Goal: Find specific page/section: Find specific page/section

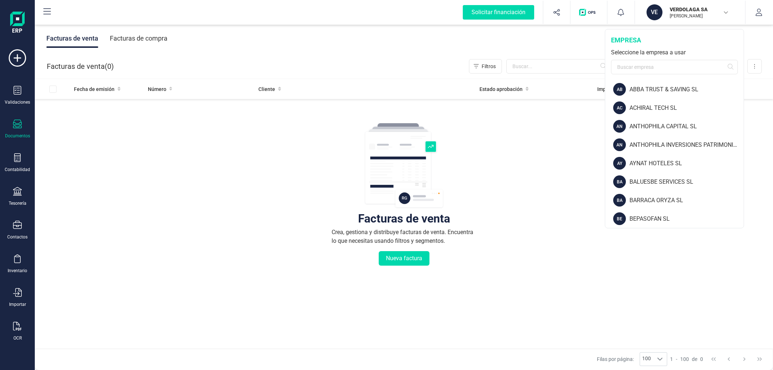
click at [672, 70] on input "text" at bounding box center [674, 67] width 127 height 15
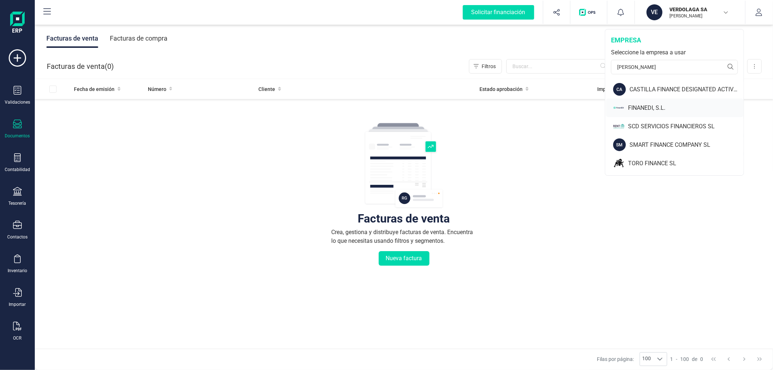
type input "[PERSON_NAME]"
click at [644, 111] on div "FINANEDI, S.L." at bounding box center [686, 108] width 116 height 9
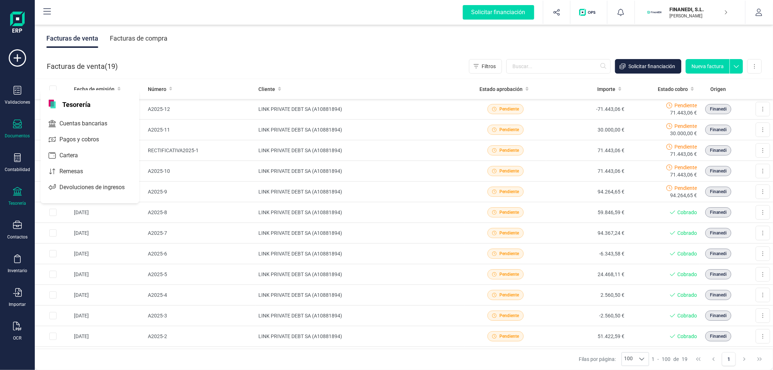
click at [22, 194] on div "Tesorería" at bounding box center [17, 196] width 29 height 19
click at [10, 161] on div "Contabilidad" at bounding box center [17, 162] width 29 height 19
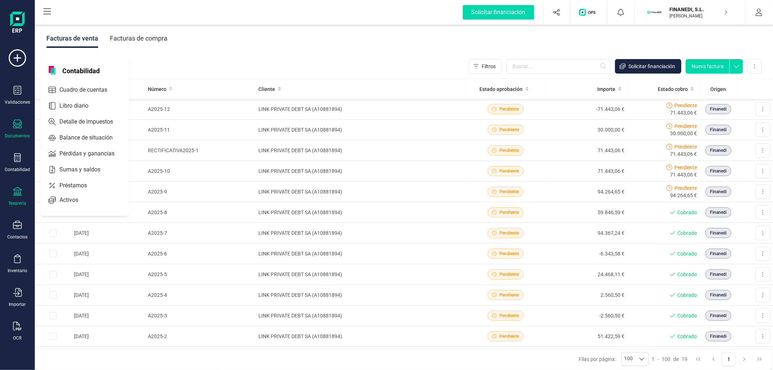
click at [16, 191] on icon at bounding box center [17, 191] width 9 height 9
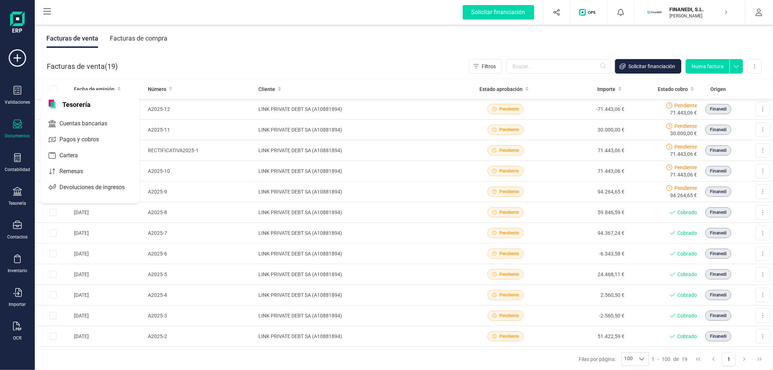
click at [22, 117] on div "Validaciones Documentos Documentos Presupuestos Pedidos Albaranes Facturas Fact…" at bounding box center [17, 198] width 29 height 298
click at [15, 125] on icon at bounding box center [17, 124] width 9 height 9
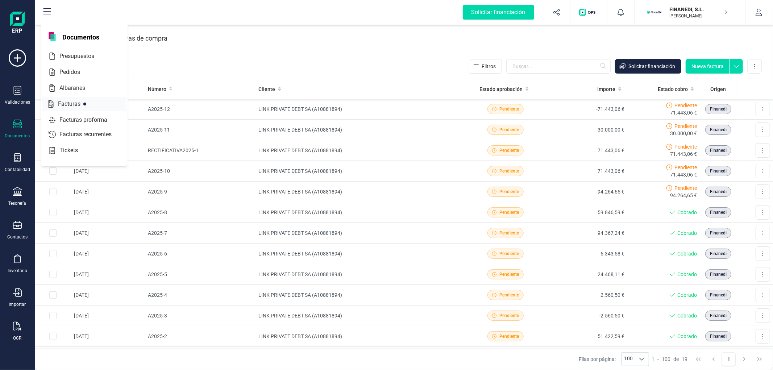
click at [53, 100] on div at bounding box center [50, 104] width 9 height 9
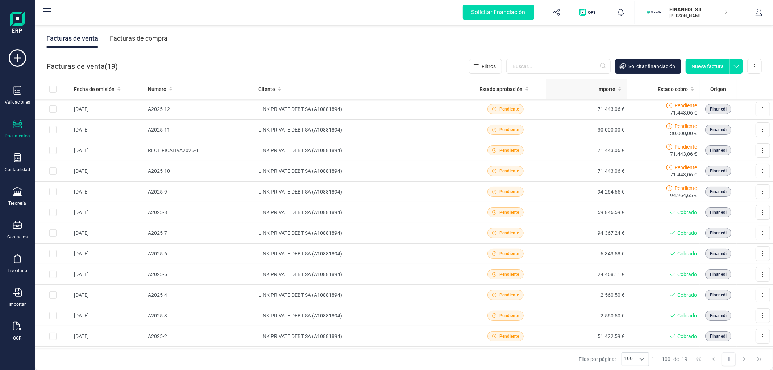
click at [603, 88] on span "Importe" at bounding box center [607, 89] width 18 height 7
click at [227, 108] on td "A2025-12" at bounding box center [200, 109] width 111 height 21
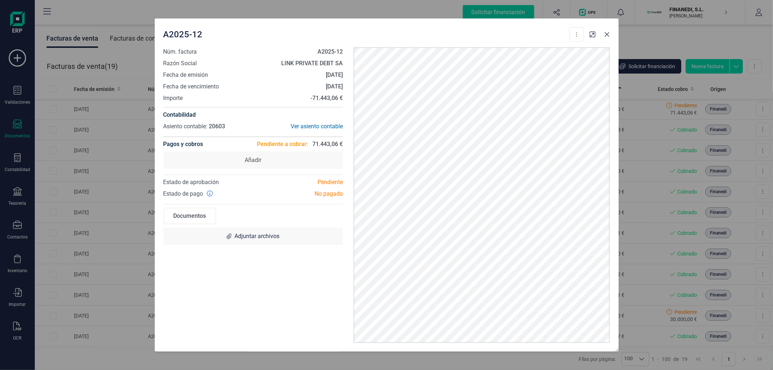
click at [608, 34] on icon "button" at bounding box center [608, 35] width 6 height 6
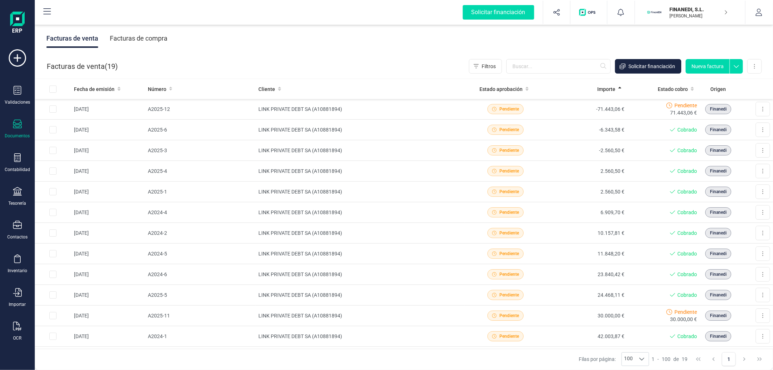
click at [158, 38] on div "Facturas de compra" at bounding box center [139, 38] width 58 height 19
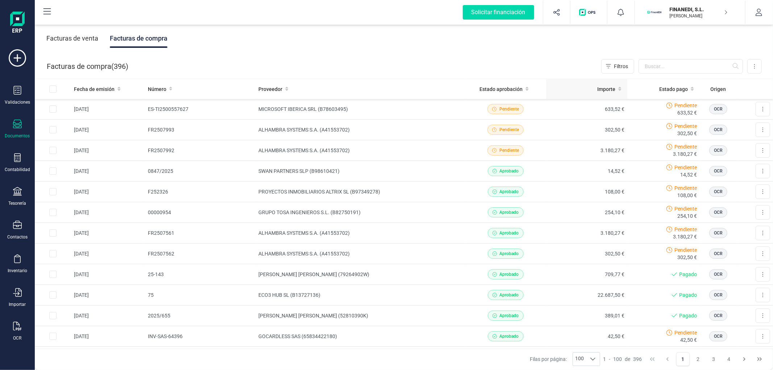
click at [598, 88] on span "Importe" at bounding box center [607, 89] width 18 height 7
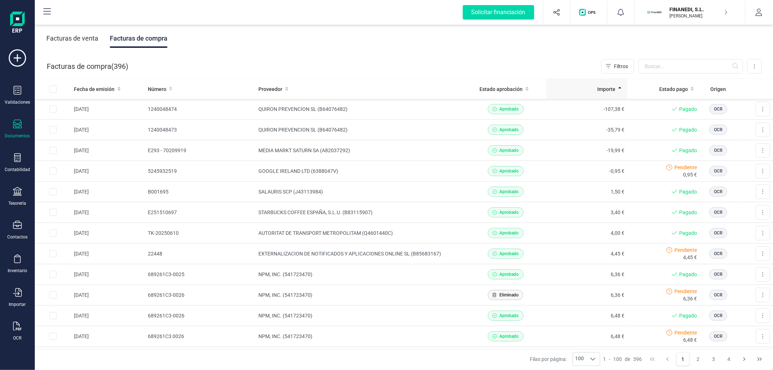
click at [565, 87] on div "Importe" at bounding box center [586, 89] width 75 height 7
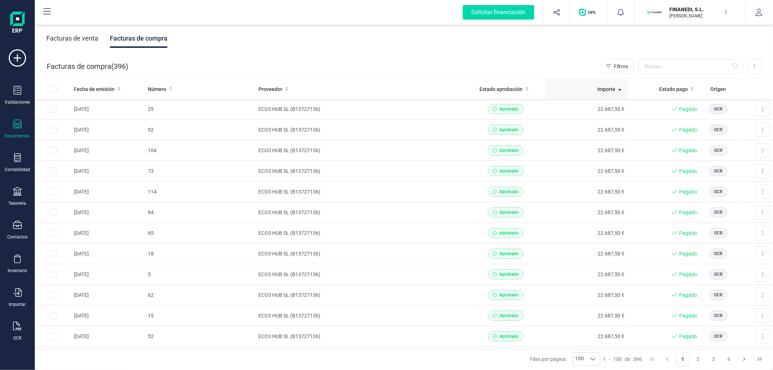
click at [606, 89] on span "Importe" at bounding box center [607, 89] width 18 height 7
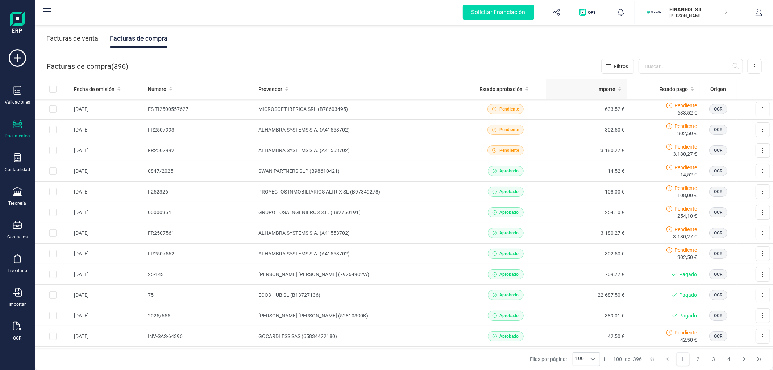
click at [564, 86] on div "Importe" at bounding box center [586, 89] width 75 height 7
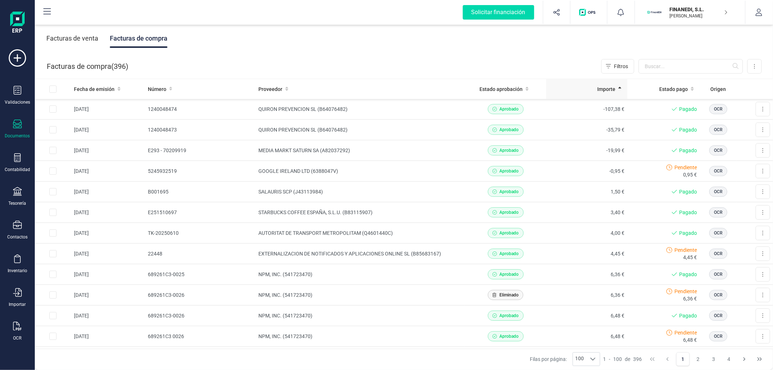
click at [598, 91] on span "Importe" at bounding box center [607, 89] width 18 height 7
click at [584, 87] on div "Importe" at bounding box center [586, 89] width 75 height 7
click at [589, 92] on div "Importe" at bounding box center [586, 89] width 75 height 7
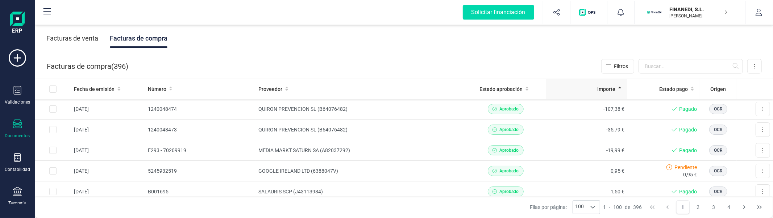
click at [598, 87] on span "Importe" at bounding box center [607, 89] width 18 height 7
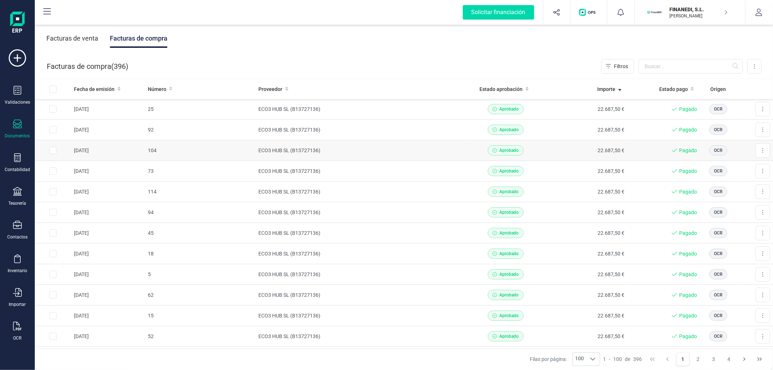
scroll to position [15, 0]
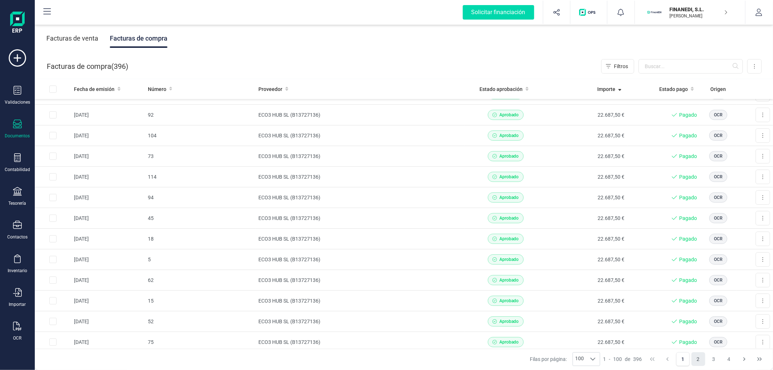
click at [698, 364] on button "2" at bounding box center [699, 359] width 14 height 14
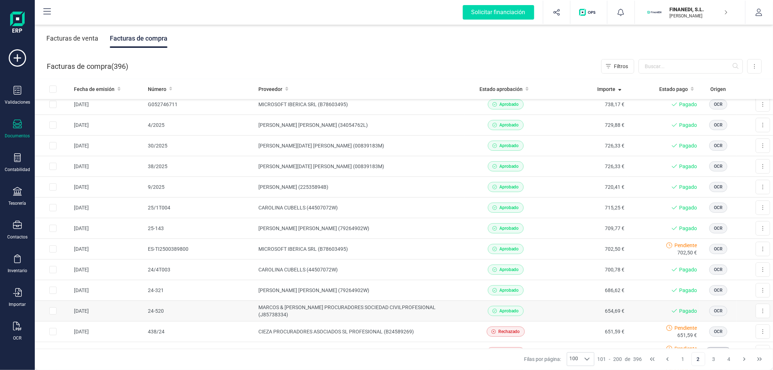
scroll to position [0, 0]
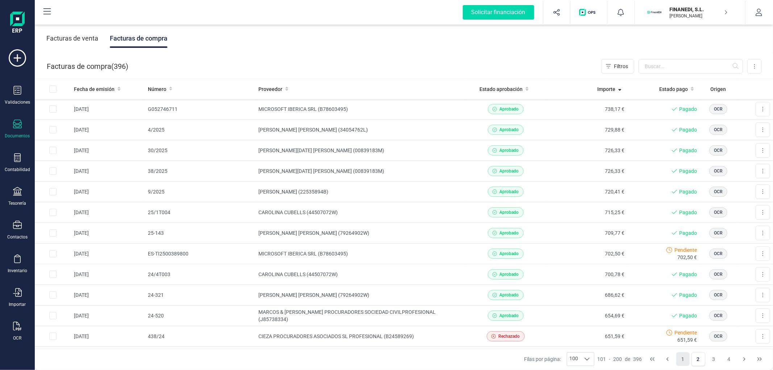
click at [688, 360] on button "1" at bounding box center [684, 359] width 14 height 14
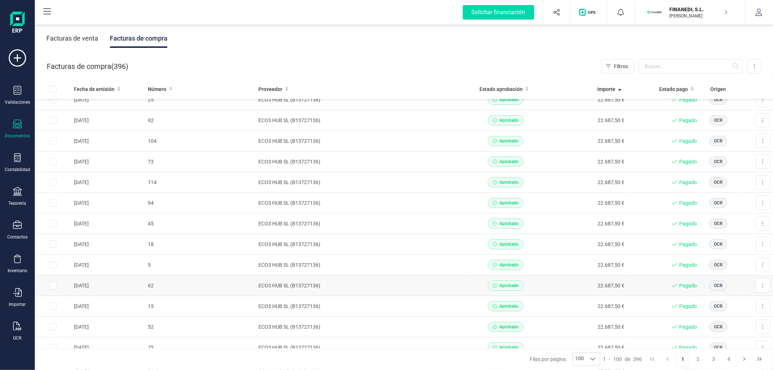
scroll to position [15, 0]
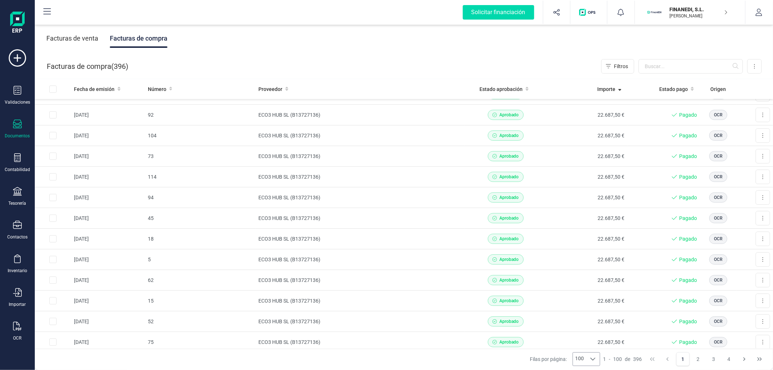
click at [592, 365] on div at bounding box center [593, 359] width 14 height 13
click at [588, 320] on li "20" at bounding box center [587, 316] width 27 height 13
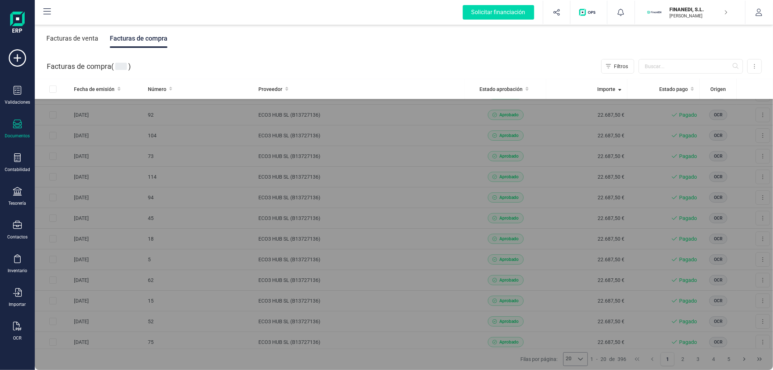
scroll to position [0, 0]
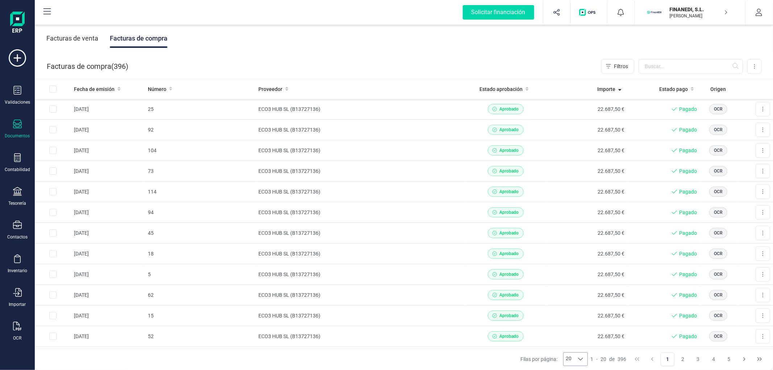
click at [575, 357] on div at bounding box center [581, 359] width 14 height 13
click at [575, 346] on span "100" at bounding box center [574, 342] width 9 height 7
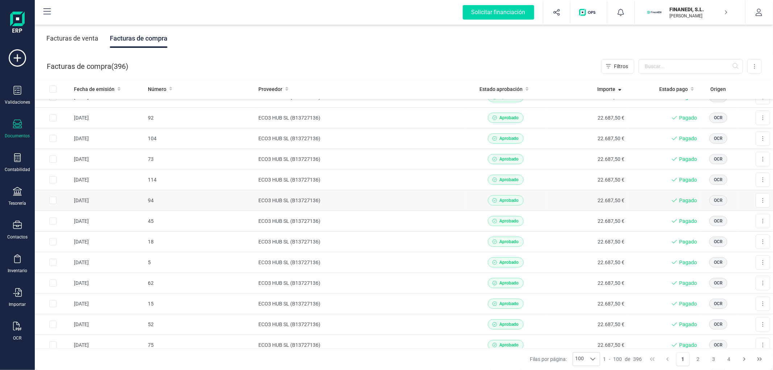
scroll to position [15, 0]
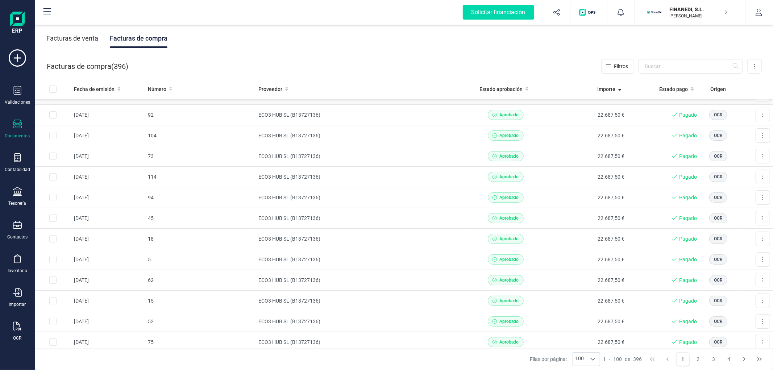
drag, startPoint x: 485, startPoint y: 189, endPoint x: 371, endPoint y: 105, distance: 142.2
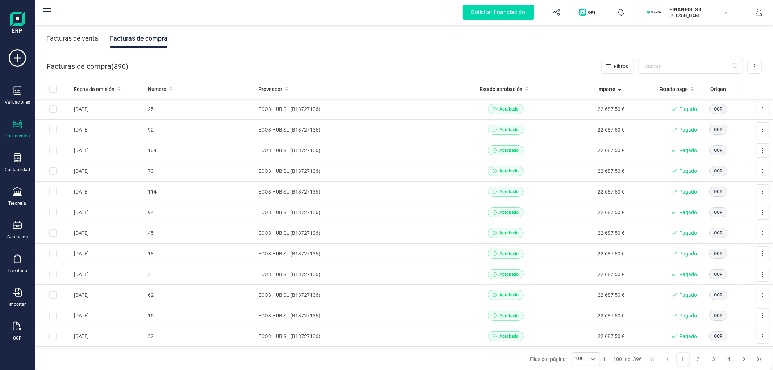
click at [73, 31] on div "Facturas de venta" at bounding box center [72, 38] width 52 height 19
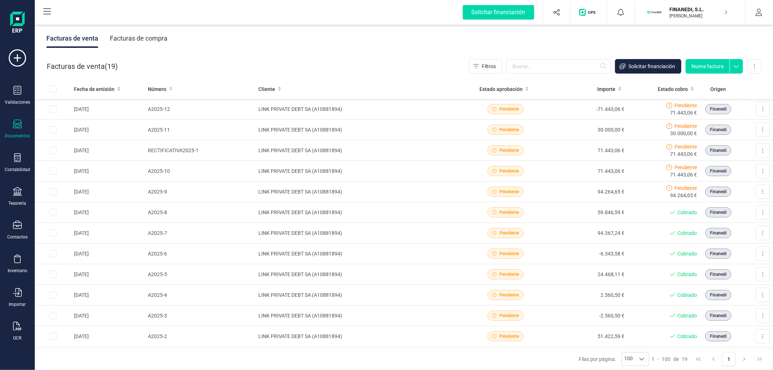
click at [158, 34] on div "Facturas de compra" at bounding box center [139, 38] width 58 height 19
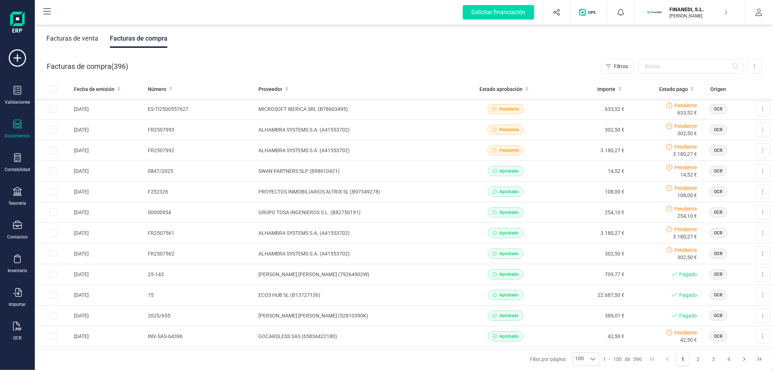
click at [360, 41] on div "Facturas de venta Facturas de compra" at bounding box center [404, 38] width 739 height 30
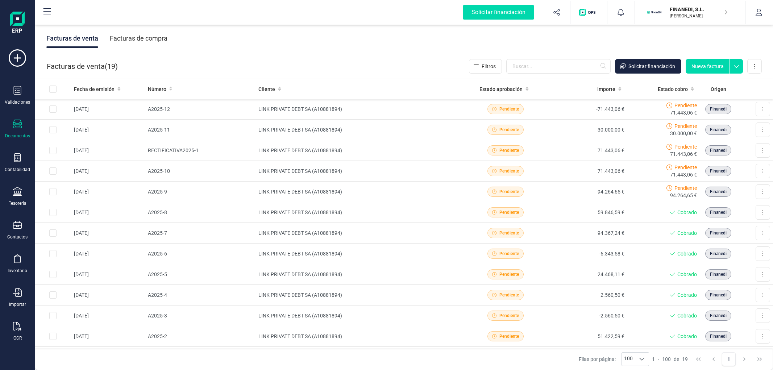
click at [156, 39] on div "Facturas de compra" at bounding box center [139, 38] width 58 height 19
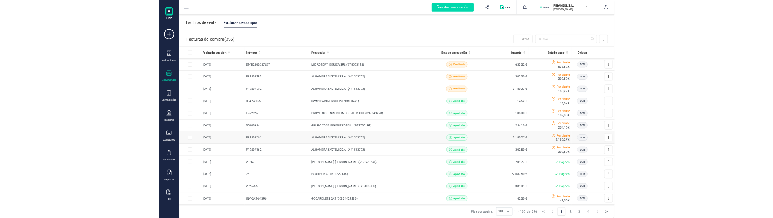
scroll to position [15, 0]
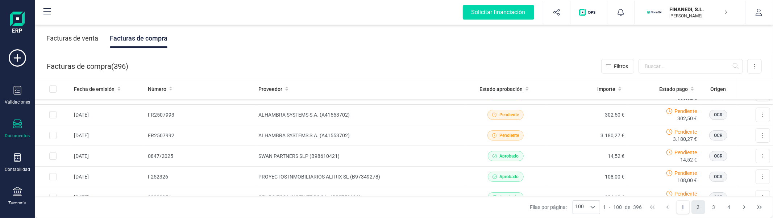
click at [697, 205] on button "2" at bounding box center [699, 208] width 14 height 14
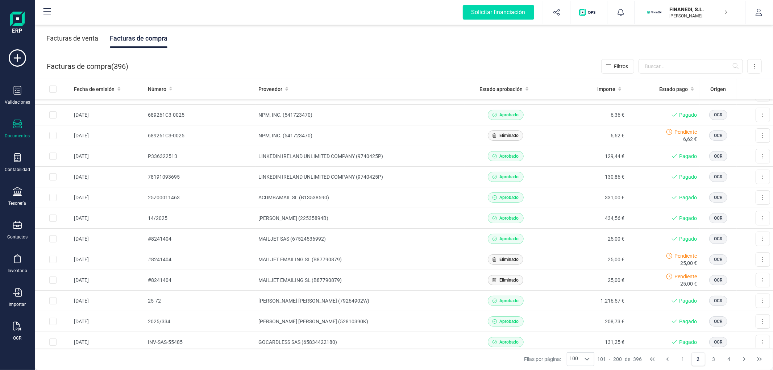
click at [82, 44] on div "Facturas de venta" at bounding box center [72, 38] width 52 height 19
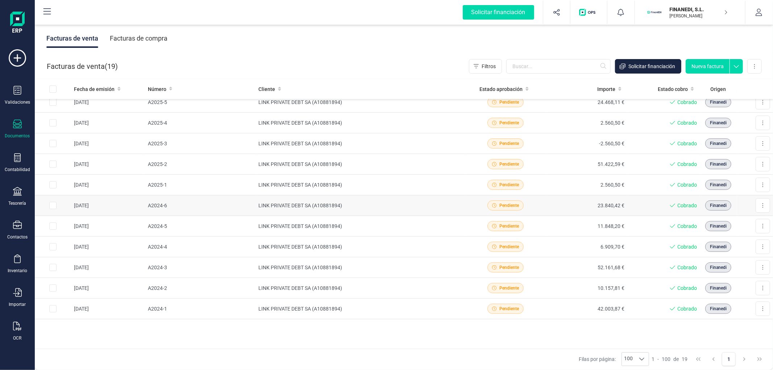
scroll to position [0, 0]
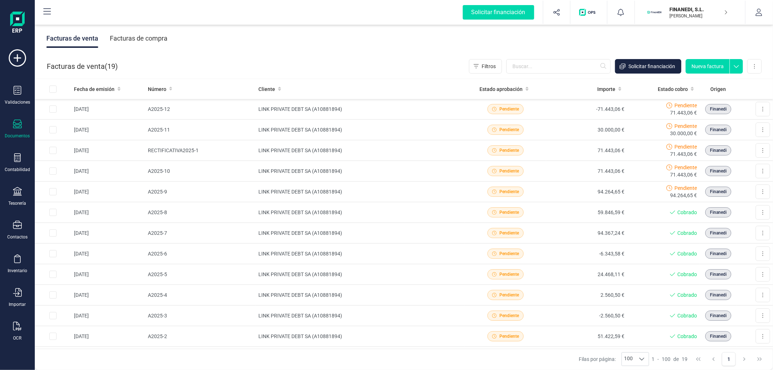
click at [153, 39] on div "Facturas de compra" at bounding box center [139, 38] width 58 height 19
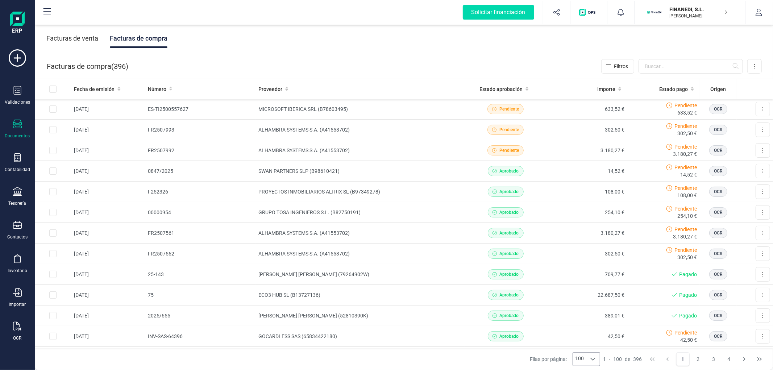
click at [578, 360] on span "100" at bounding box center [579, 359] width 13 height 13
click at [581, 301] on span "10" at bounding box center [583, 303] width 6 height 7
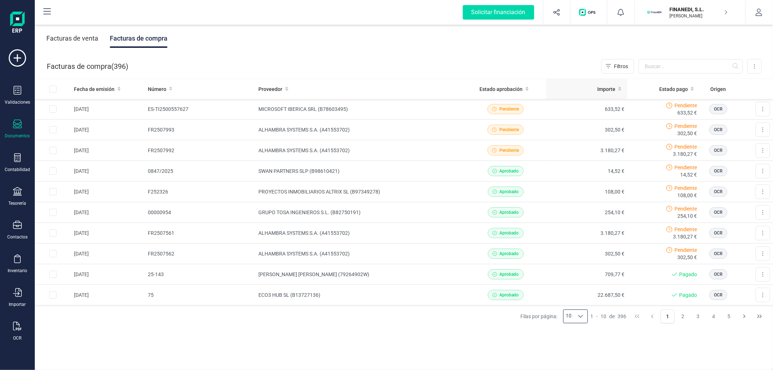
click at [604, 84] on th "Importe" at bounding box center [586, 89] width 81 height 20
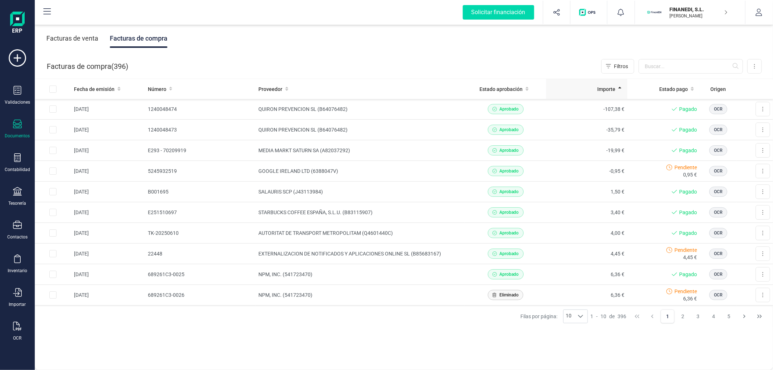
click at [581, 86] on div "Importe" at bounding box center [586, 89] width 75 height 7
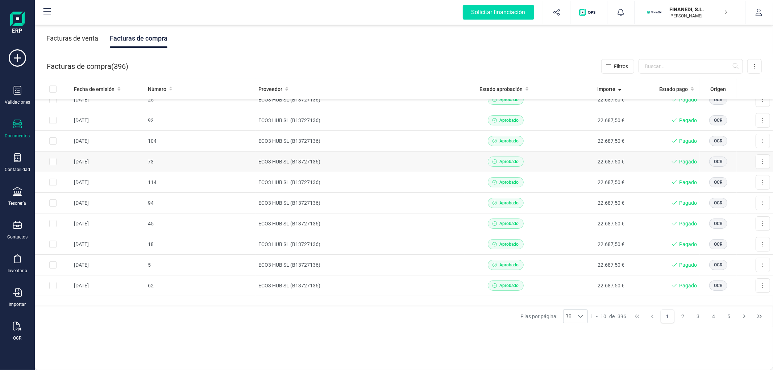
scroll to position [15, 0]
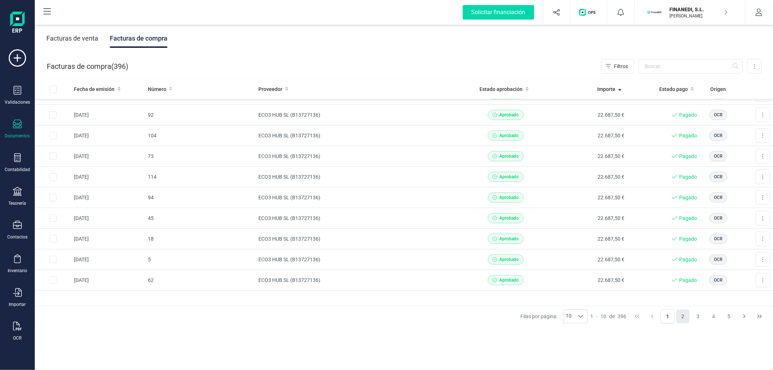
click at [680, 315] on button "2" at bounding box center [684, 317] width 14 height 14
click at [312, 286] on td "SUPPORT AND TECHNOLOGY SL (B61054755)" at bounding box center [361, 280] width 210 height 21
